Goal: Task Accomplishment & Management: Manage account settings

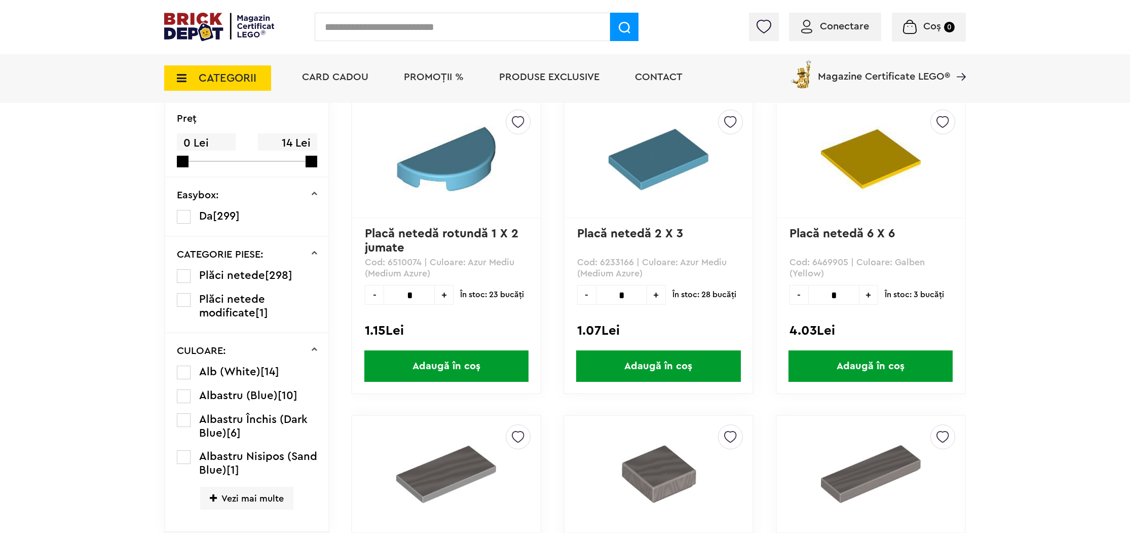
scroll to position [302, 0]
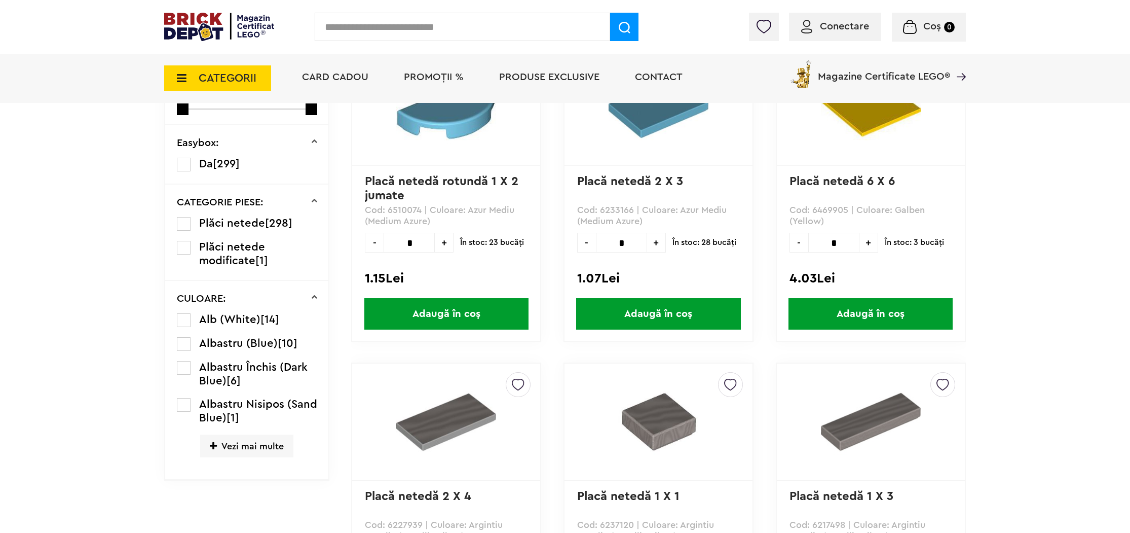
click at [180, 79] on icon at bounding box center [179, 77] width 16 height 11
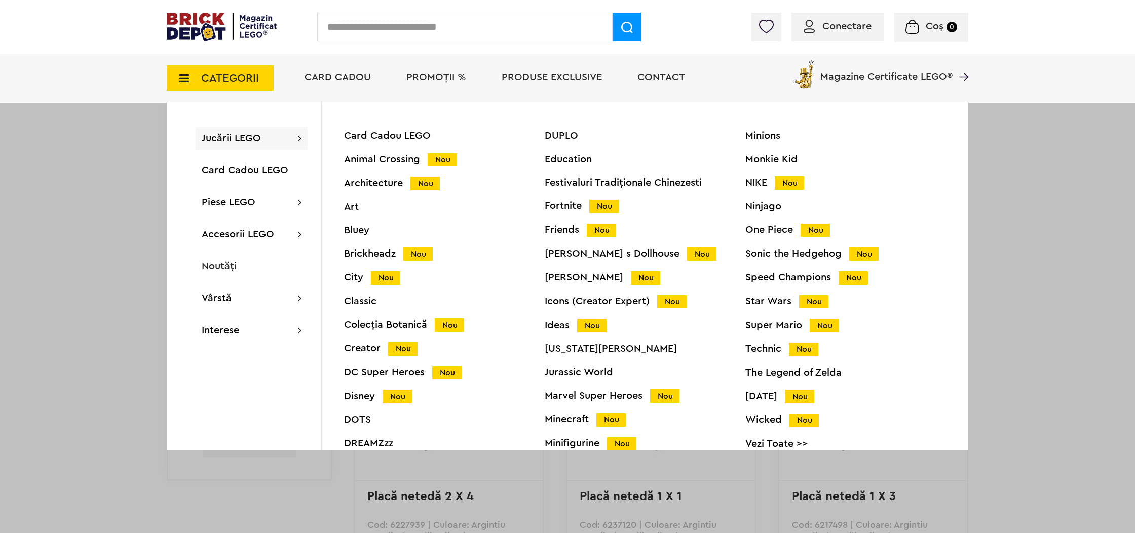
click at [775, 211] on div "Minions Monkie Kid NIKE Nou Ninjago One Piece Nou Sonic the Hedgehog Nou Speed …" at bounding box center [845, 296] width 201 height 331
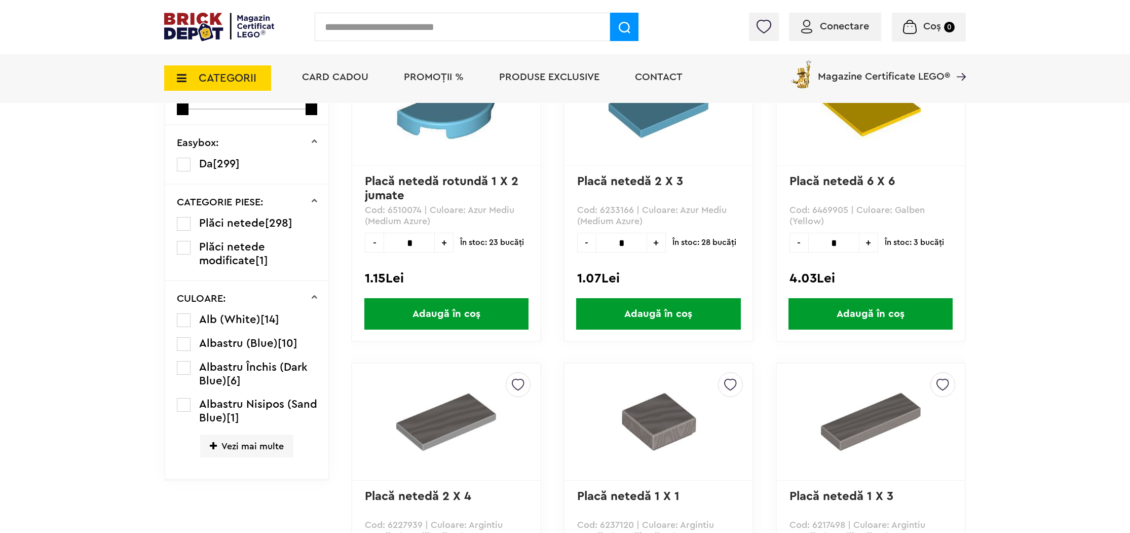
click at [188, 70] on span "CATEGORII" at bounding box center [217, 77] width 107 height 25
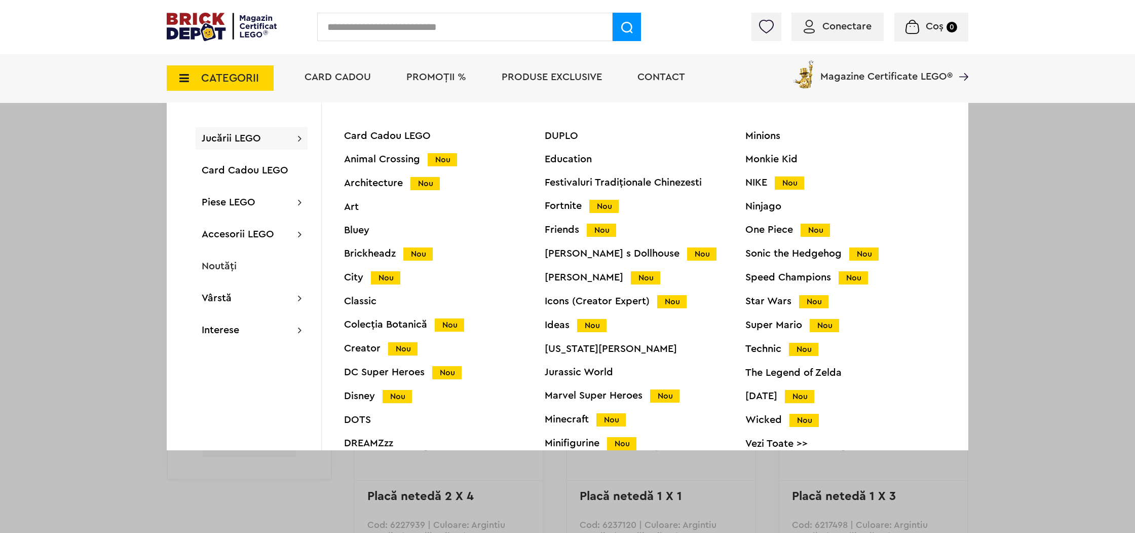
click at [751, 203] on div "Ninjago" at bounding box center [845, 206] width 201 height 10
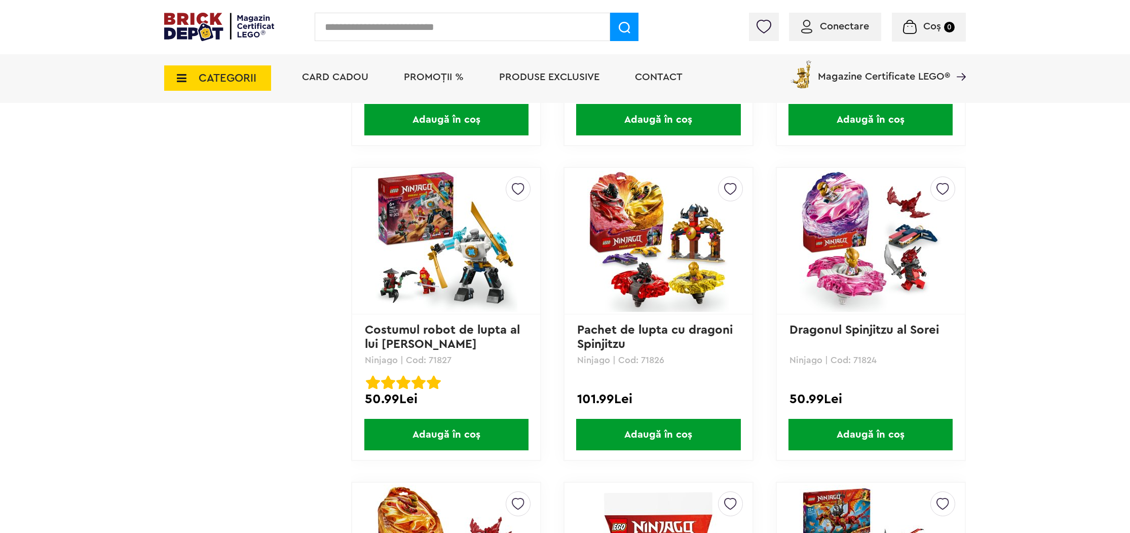
scroll to position [2430, 0]
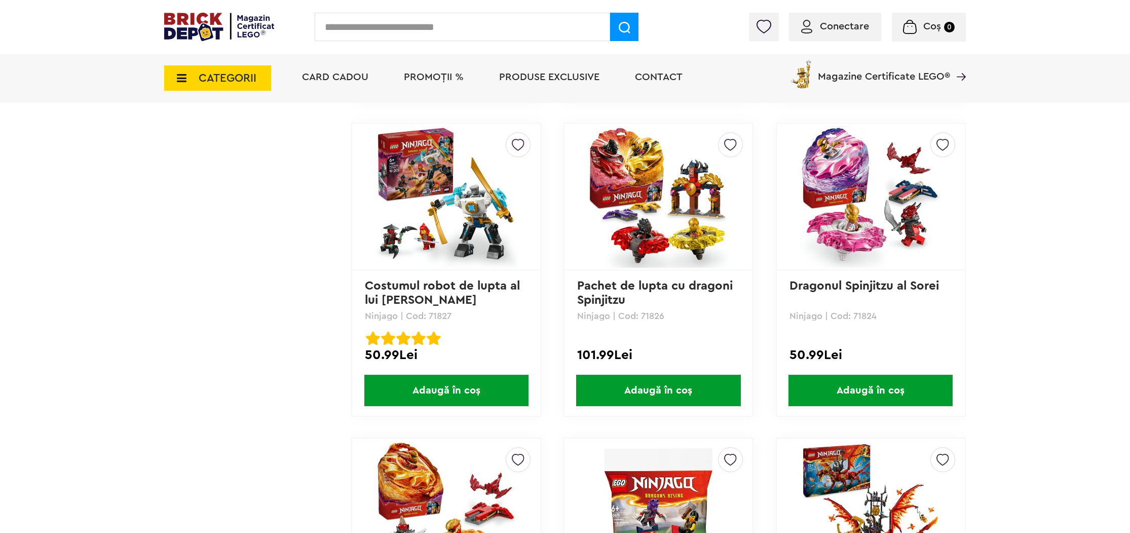
click at [463, 229] on img at bounding box center [446, 197] width 142 height 142
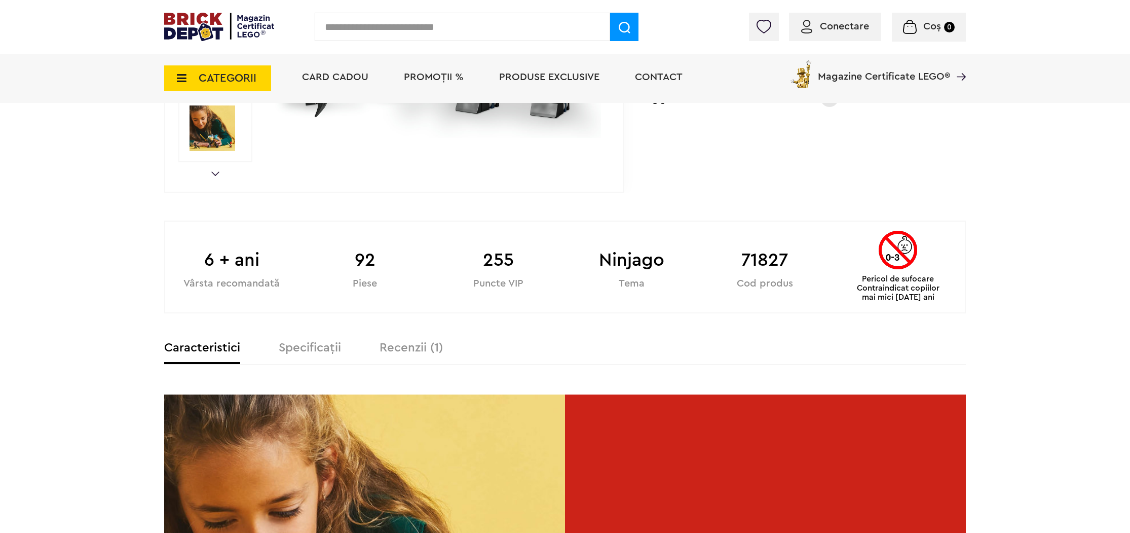
scroll to position [347, 0]
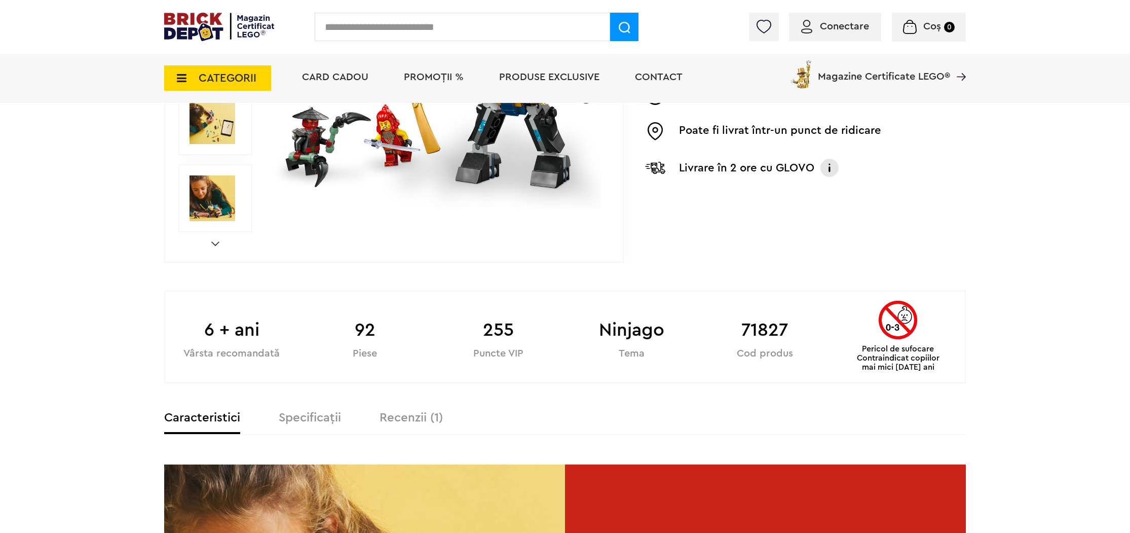
click at [829, 31] on div "Conectare" at bounding box center [835, 27] width 92 height 28
click at [839, 28] on span "Conectare" at bounding box center [844, 26] width 49 height 10
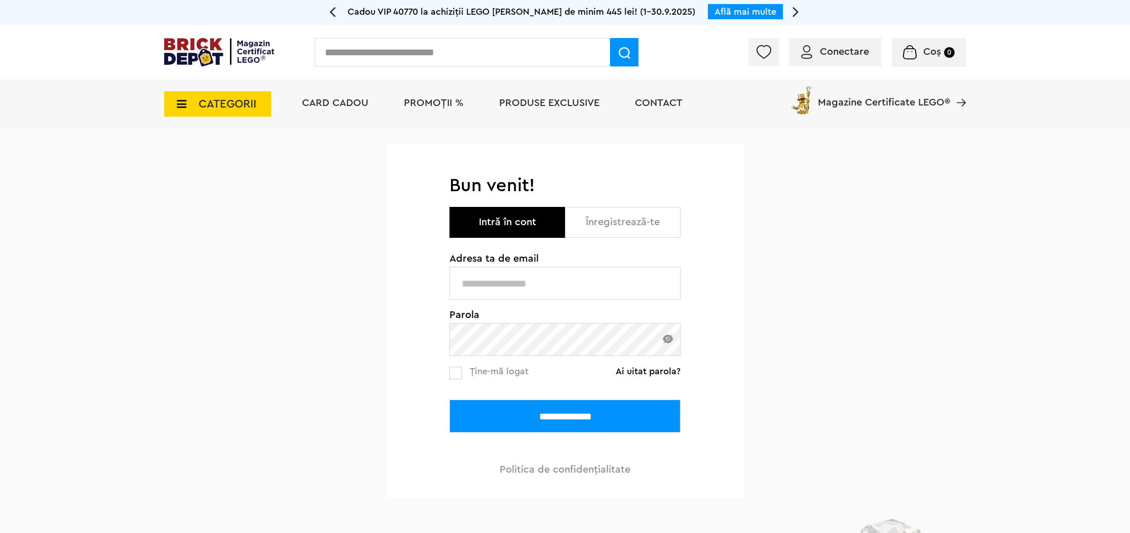
type input "**********"
click at [525, 423] on input "**********" at bounding box center [564, 415] width 231 height 33
click at [490, 370] on span "Ține-mă logat" at bounding box center [499, 370] width 59 height 9
click at [522, 421] on input "**********" at bounding box center [564, 415] width 231 height 33
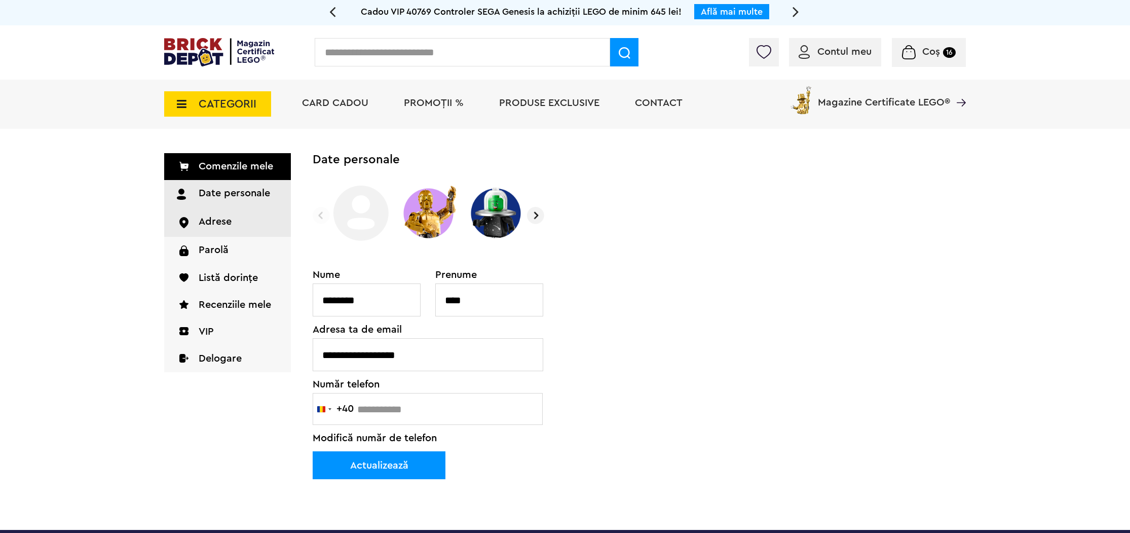
click at [225, 226] on link "Adrese" at bounding box center [227, 222] width 127 height 28
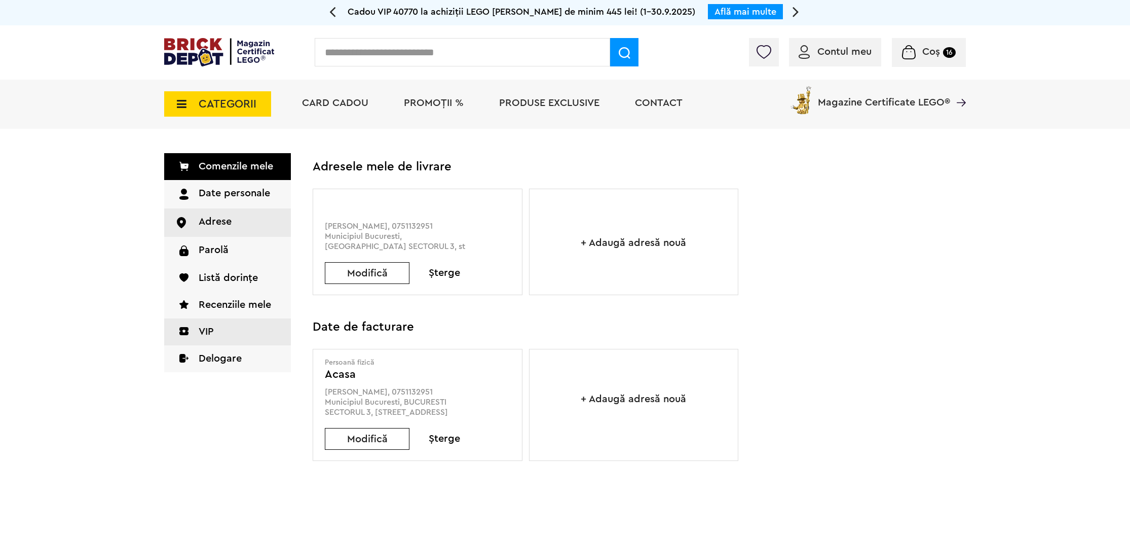
click at [206, 330] on link "VIP" at bounding box center [227, 331] width 127 height 27
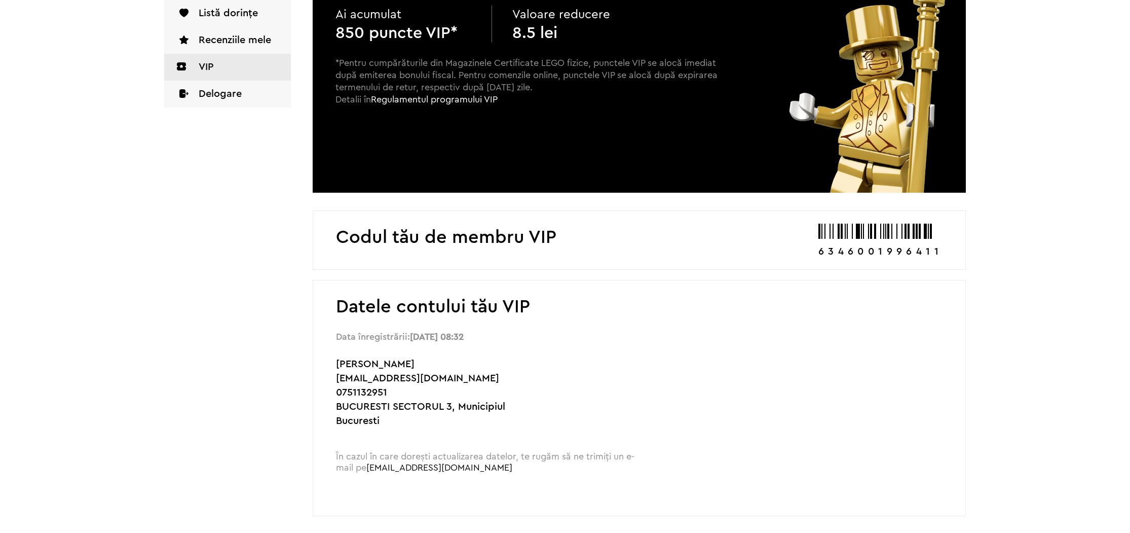
scroll to position [319, 0]
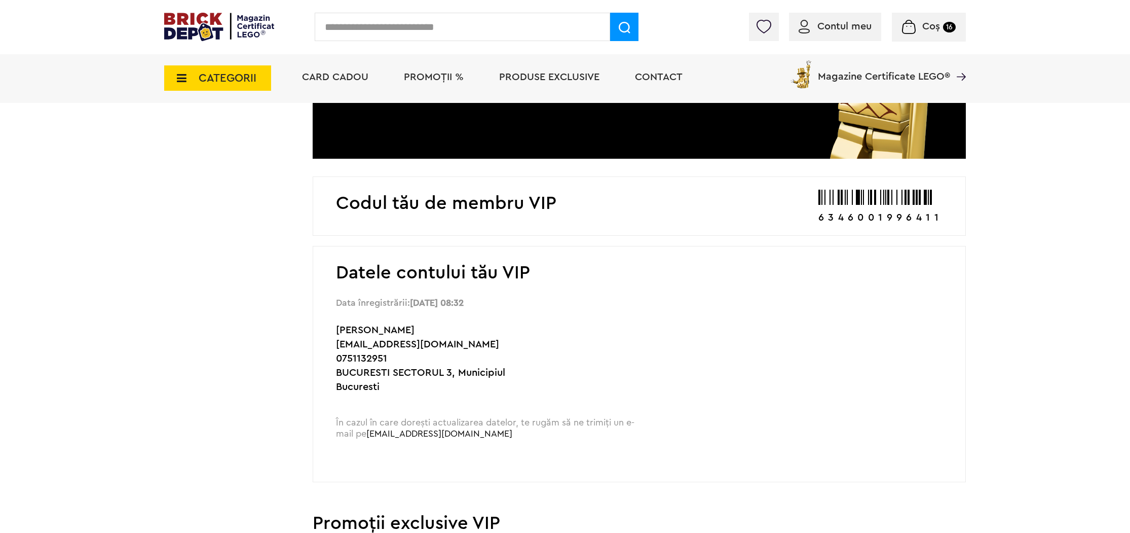
click at [176, 73] on icon at bounding box center [179, 77] width 16 height 11
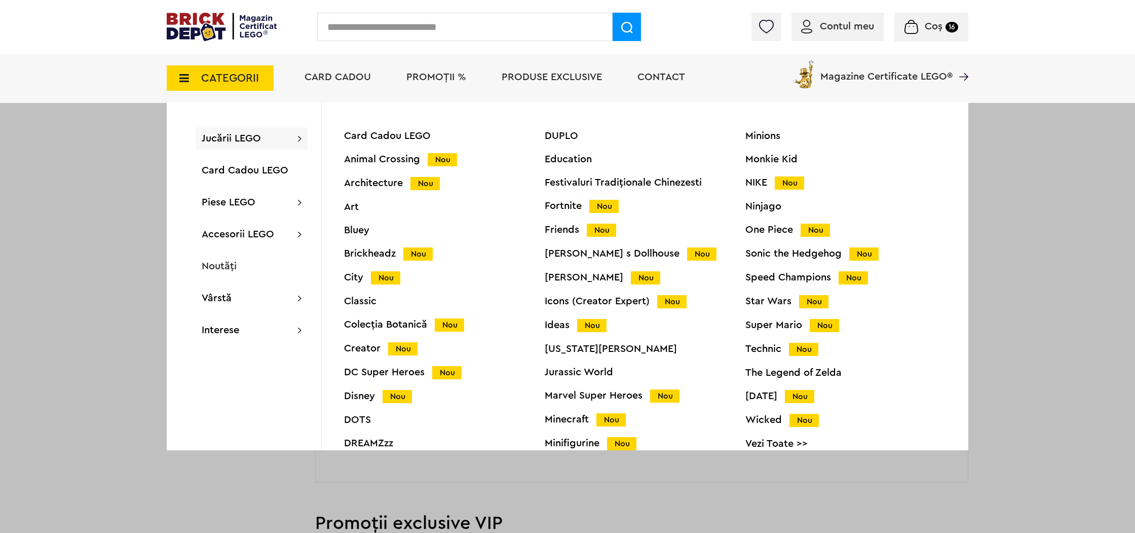
click at [745, 206] on div "Ninjago" at bounding box center [845, 206] width 201 height 10
